Goal: Transaction & Acquisition: Purchase product/service

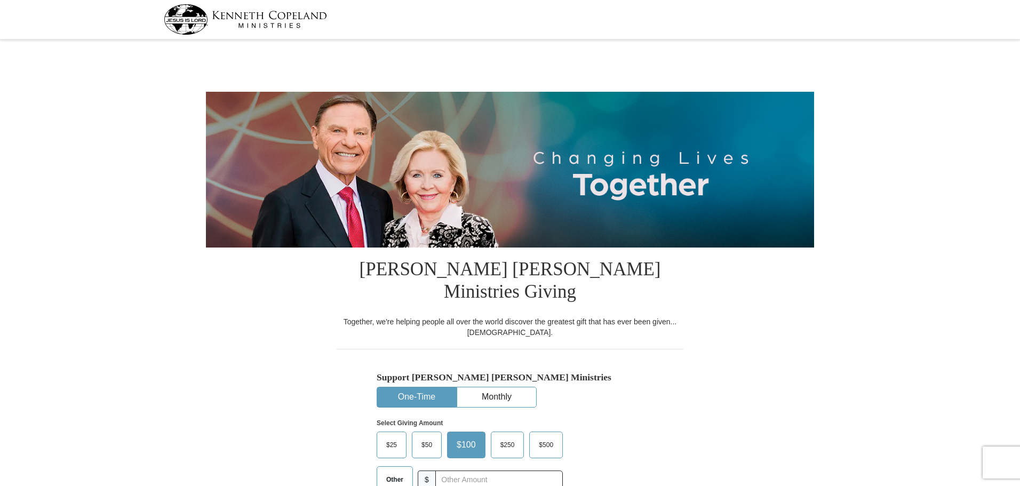
select select "CA"
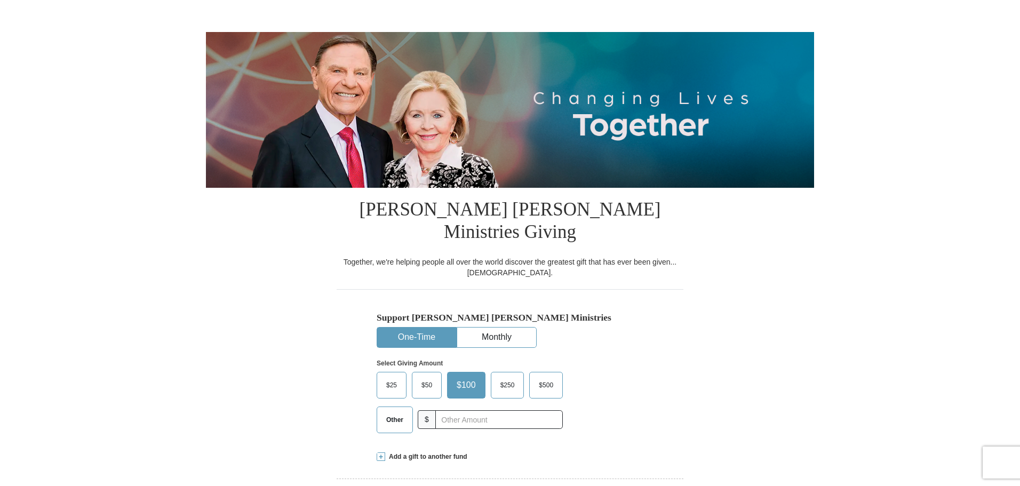
scroll to position [267, 0]
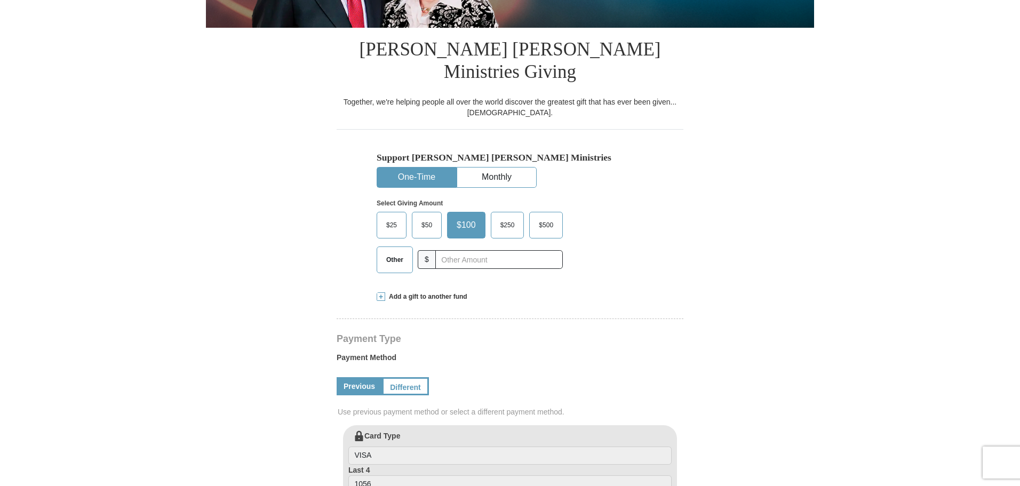
click at [430, 217] on span "$50" at bounding box center [426, 225] width 21 height 16
click at [0, 0] on input "$50" at bounding box center [0, 0] width 0 height 0
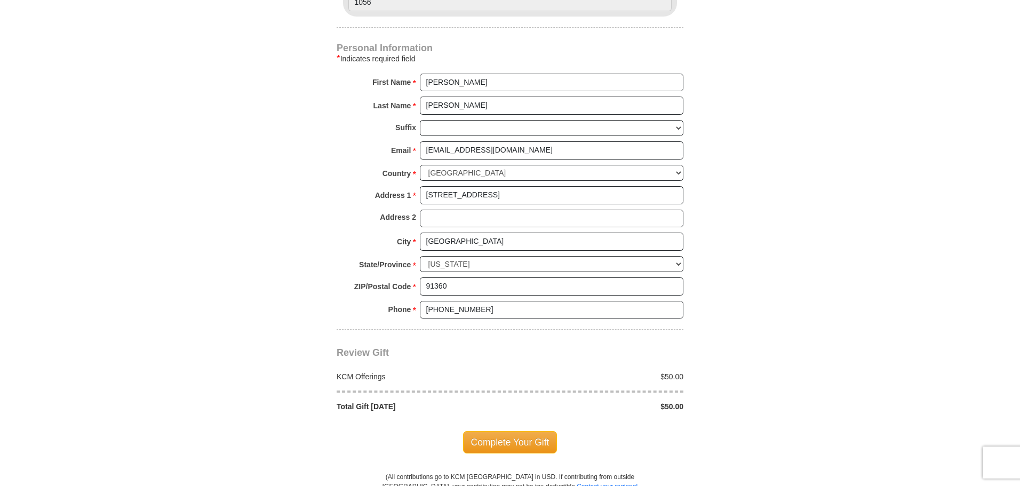
scroll to position [800, 0]
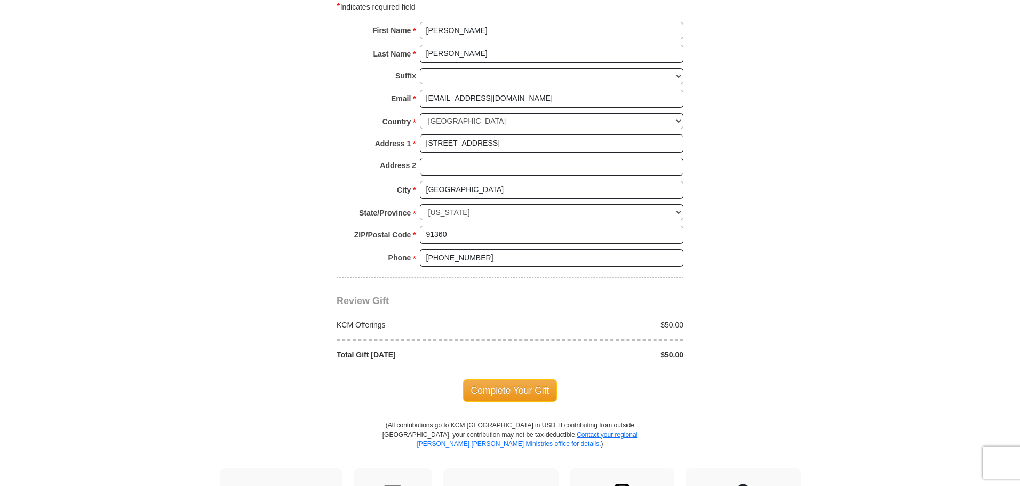
click at [517, 379] on span "Complete Your Gift" at bounding box center [510, 390] width 94 height 22
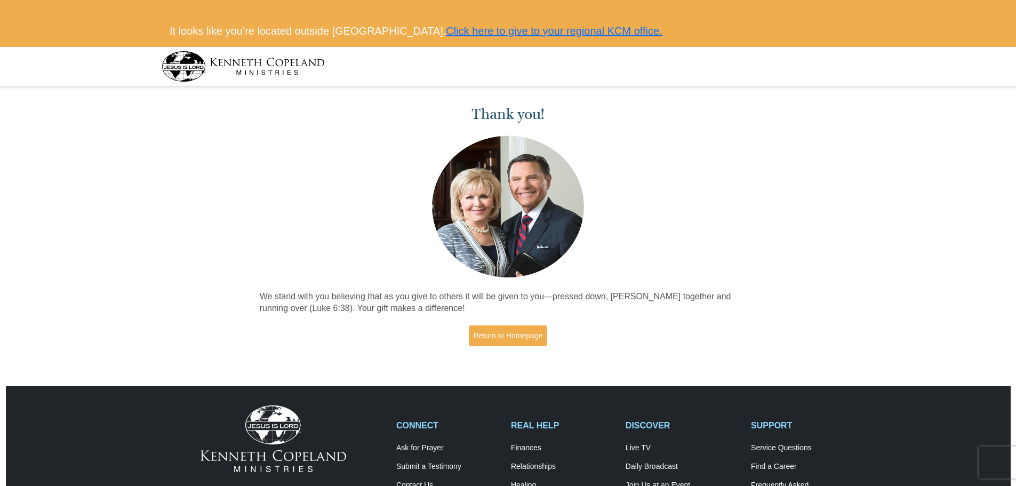
click at [276, 63] on img at bounding box center [243, 66] width 163 height 30
